Goal: Navigation & Orientation: Find specific page/section

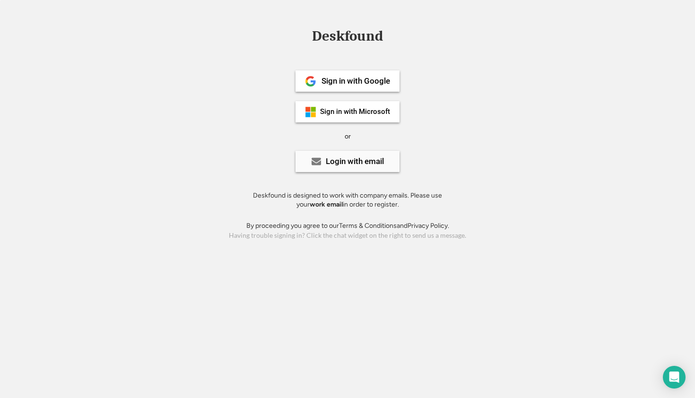
click at [378, 164] on div "Login with email" at bounding box center [355, 161] width 58 height 8
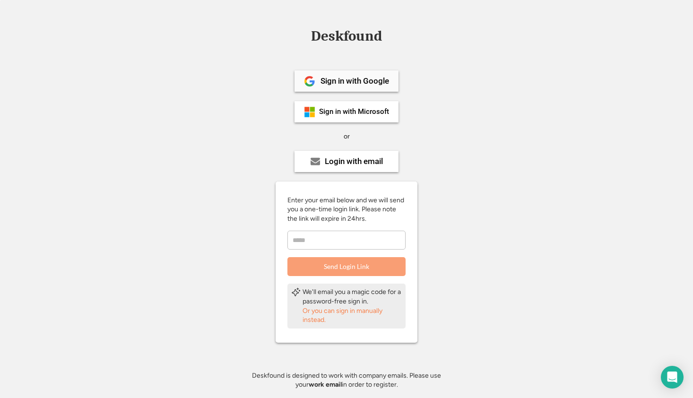
click at [367, 77] on div "Sign in with Google" at bounding box center [354, 81] width 69 height 8
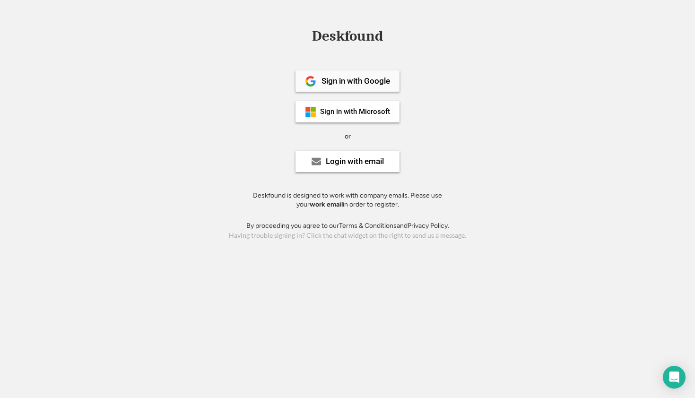
click at [390, 80] on div "Sign in with Google" at bounding box center [347, 80] width 104 height 21
click at [376, 162] on div "Login with email" at bounding box center [355, 161] width 58 height 8
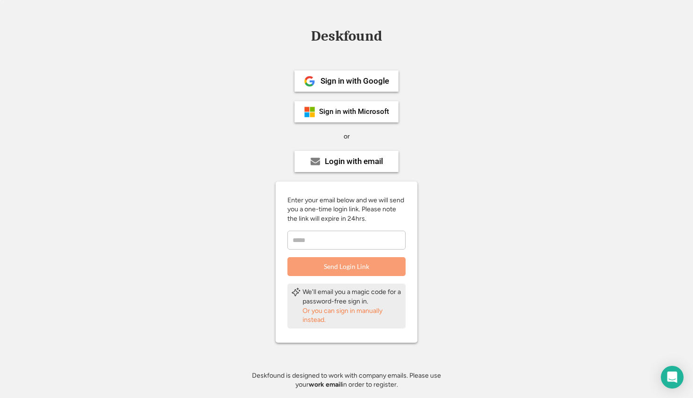
click at [367, 235] on input "email" at bounding box center [346, 240] width 118 height 19
type input "**********"
click at [370, 269] on button "Send Login Link" at bounding box center [346, 266] width 118 height 19
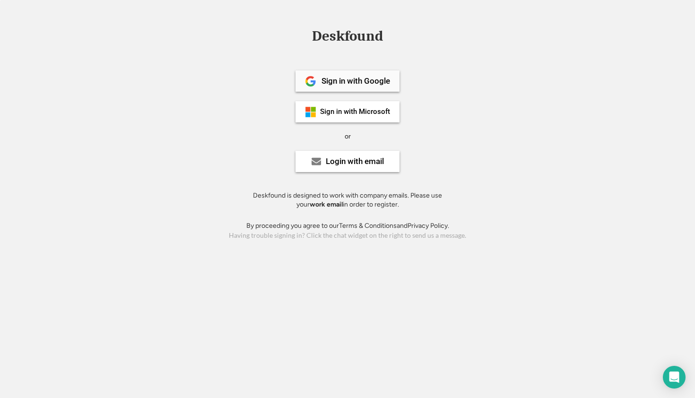
click at [395, 84] on div "Sign in with Google" at bounding box center [347, 80] width 104 height 21
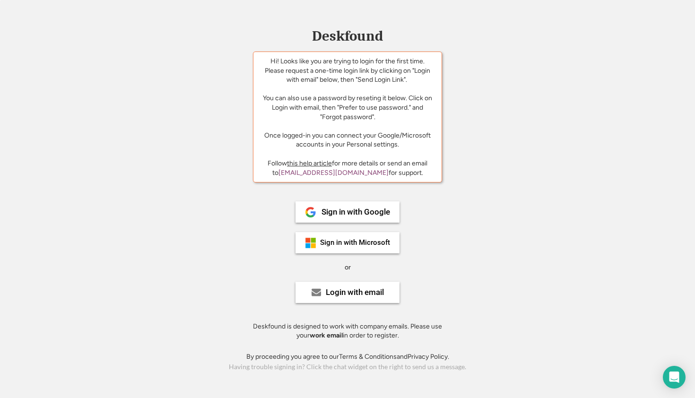
click at [383, 114] on div "Hi! Looks like you are trying to login for the first time. Please request a one…" at bounding box center [347, 103] width 174 height 93
click at [370, 282] on div "Login with email" at bounding box center [347, 292] width 104 height 21
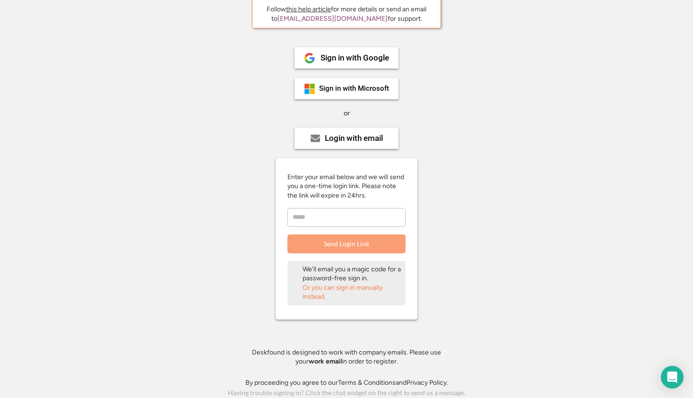
scroll to position [155, 0]
click at [362, 287] on div "Or you can sign in manually instead." at bounding box center [351, 291] width 99 height 18
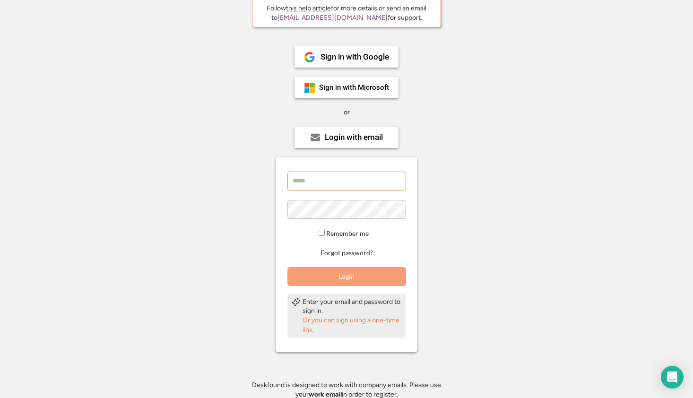
click at [347, 176] on input "email" at bounding box center [346, 181] width 119 height 19
type input "**********"
click at [325, 275] on button "Login" at bounding box center [346, 276] width 119 height 19
